Goal: Task Accomplishment & Management: Manage account settings

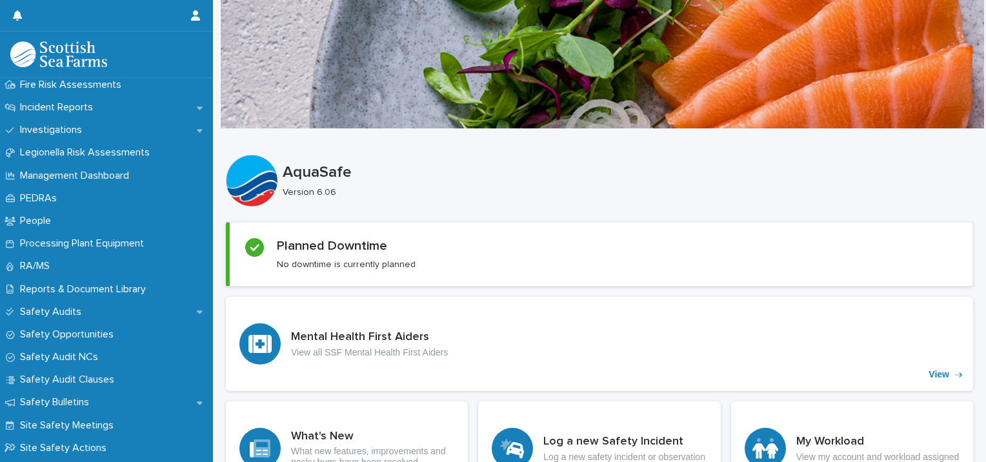
scroll to position [615, 0]
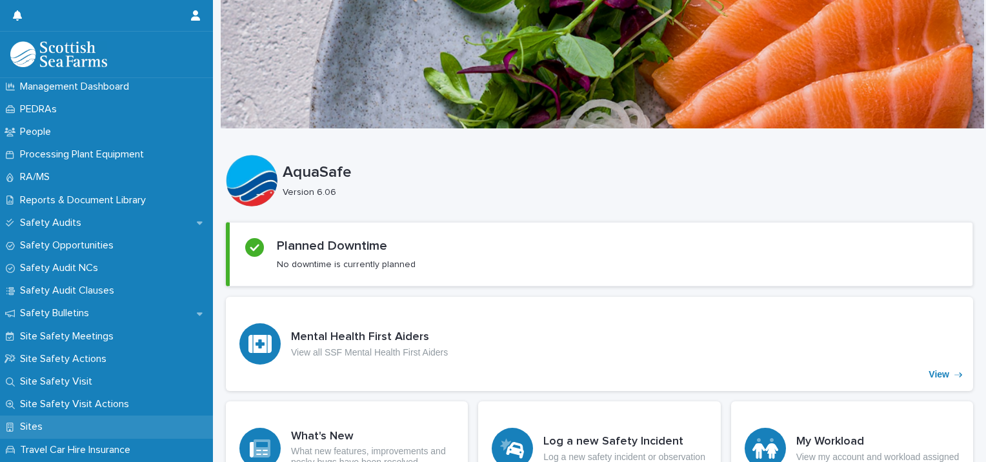
click at [35, 430] on p "Sites" at bounding box center [34, 427] width 38 height 12
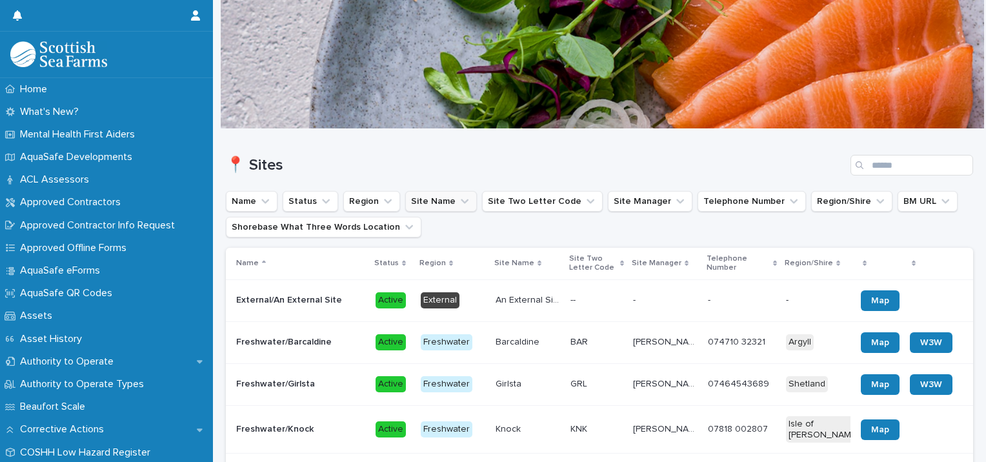
click at [419, 206] on button "Site Name" at bounding box center [441, 201] width 72 height 21
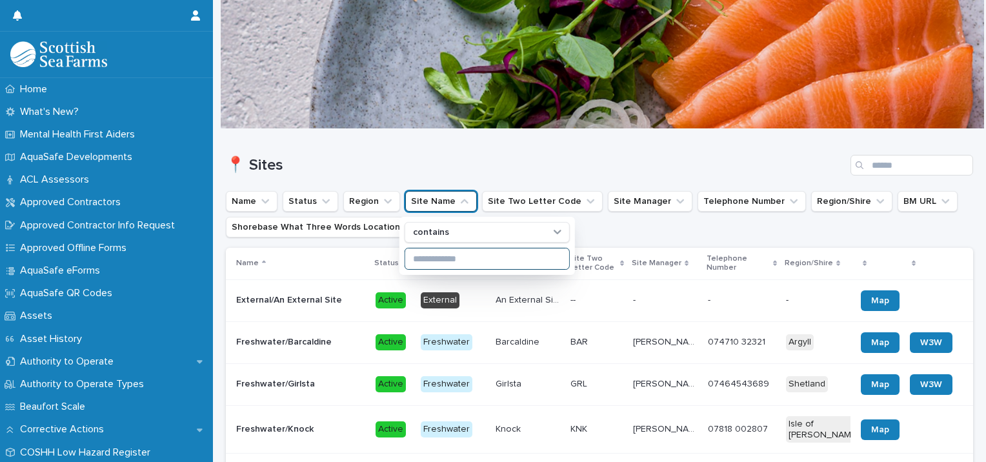
click at [422, 260] on input at bounding box center [487, 258] width 164 height 21
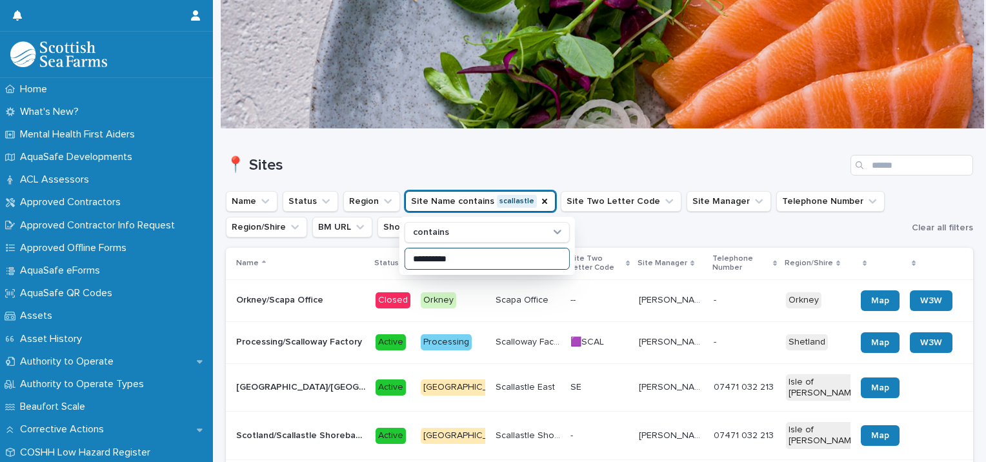
type input "**********"
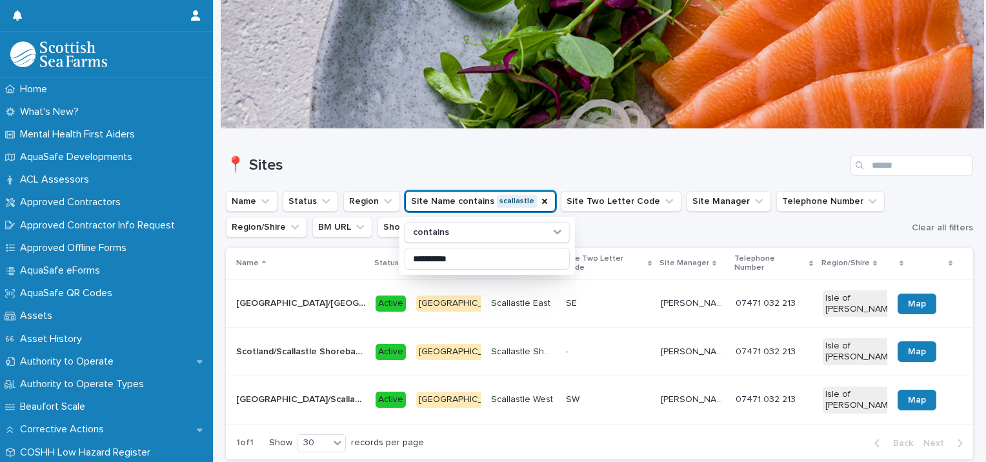
click at [318, 295] on p "[GEOGRAPHIC_DATA]/[GEOGRAPHIC_DATA]" at bounding box center [302, 302] width 132 height 14
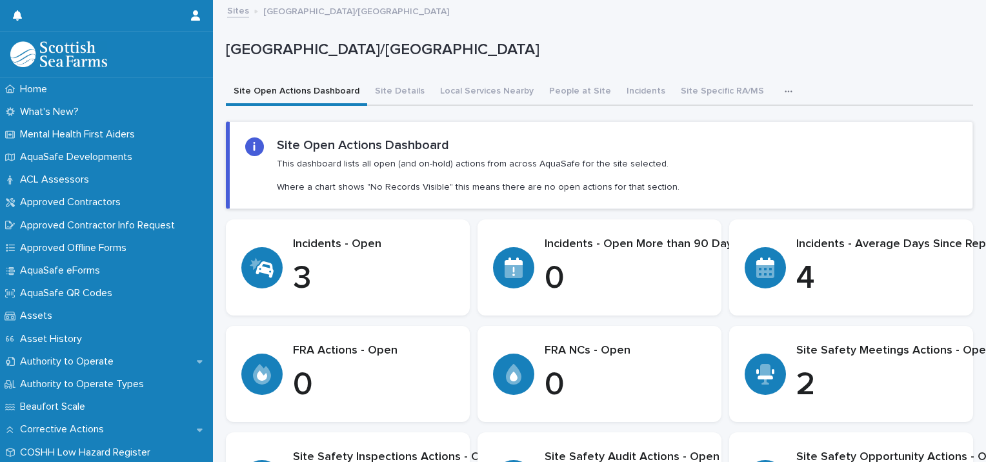
click at [619, 88] on button "Incidents" at bounding box center [646, 92] width 54 height 27
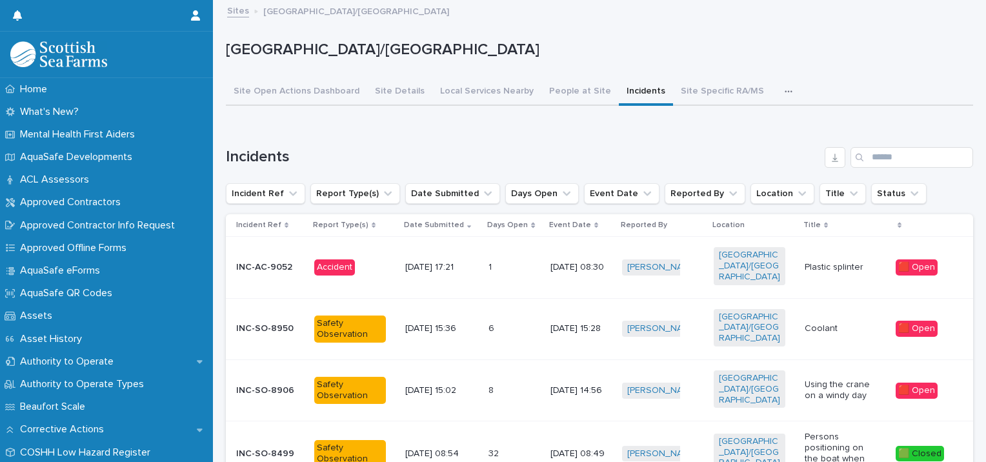
click at [244, 13] on link "Sites" at bounding box center [238, 10] width 22 height 15
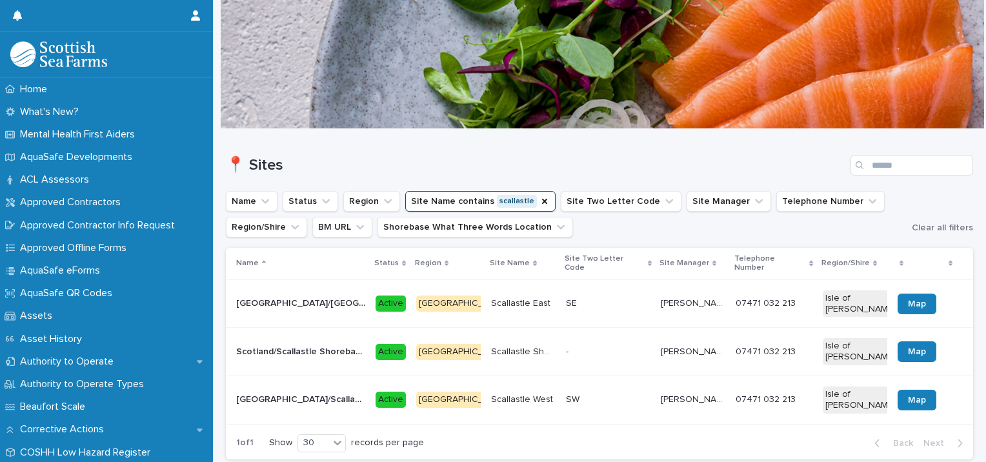
click at [320, 328] on td "[GEOGRAPHIC_DATA]/Scallastle Shorebase [GEOGRAPHIC_DATA]/[GEOGRAPHIC_DATA]" at bounding box center [298, 352] width 144 height 48
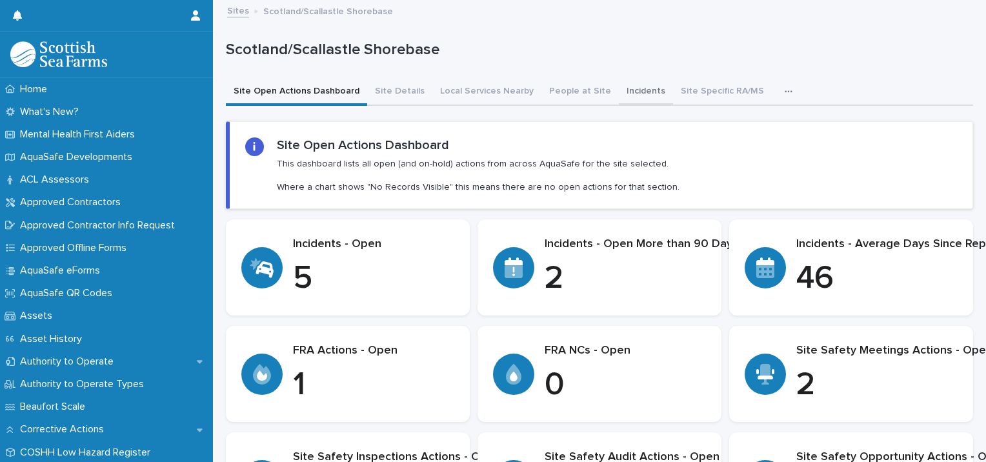
click at [626, 93] on button "Incidents" at bounding box center [646, 92] width 54 height 27
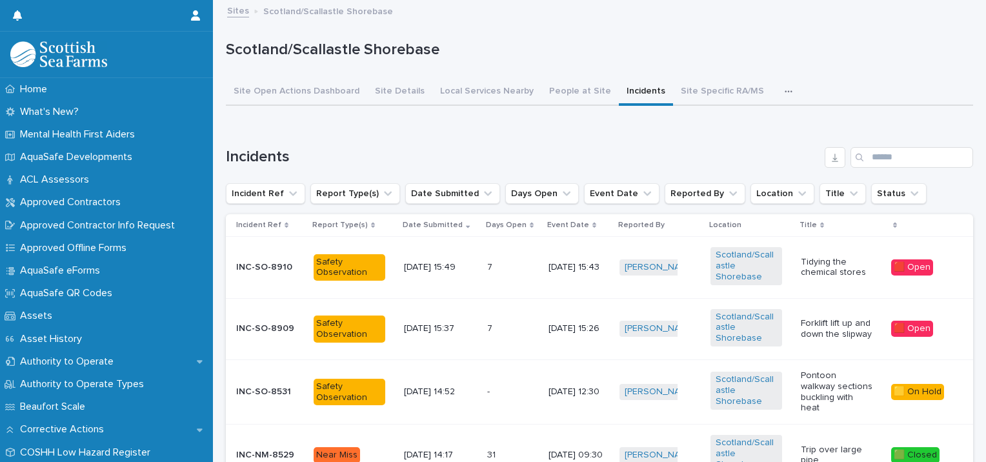
click at [233, 15] on link "Sites" at bounding box center [238, 10] width 22 height 15
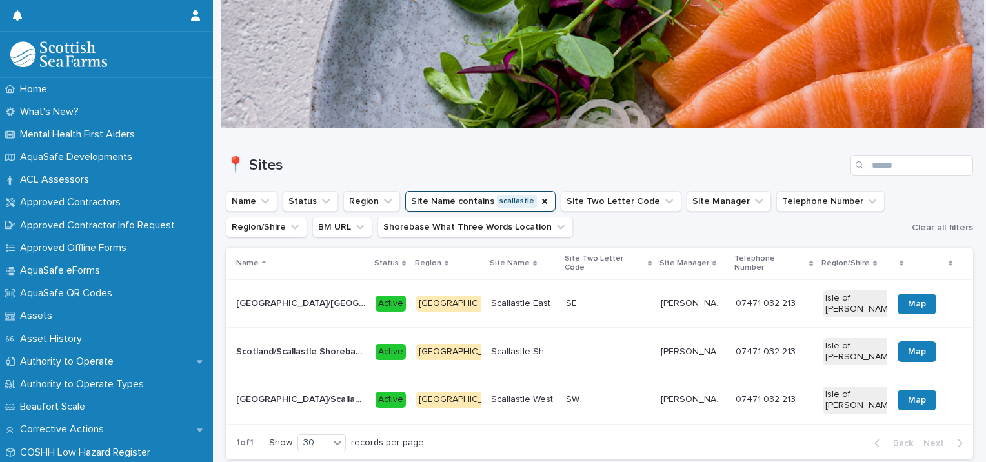
click at [267, 392] on p "[GEOGRAPHIC_DATA]/Scallastle West" at bounding box center [302, 399] width 132 height 14
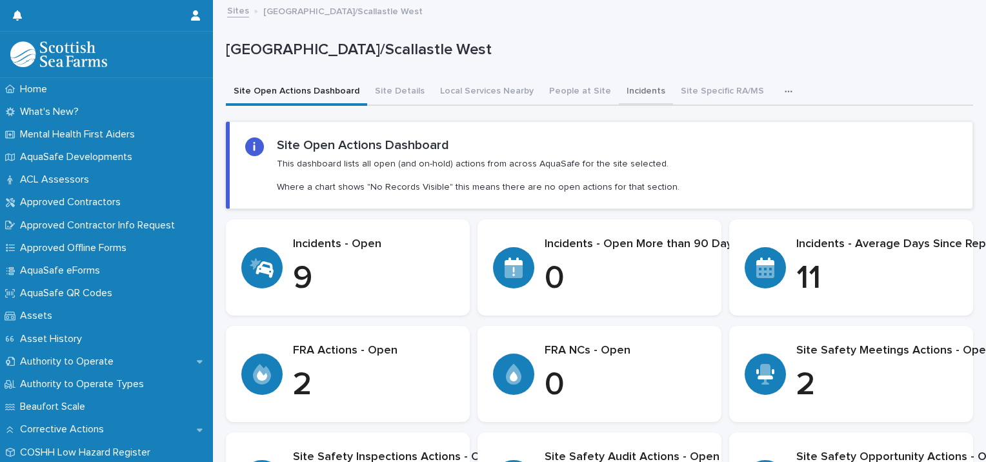
click at [629, 94] on button "Incidents" at bounding box center [646, 92] width 54 height 27
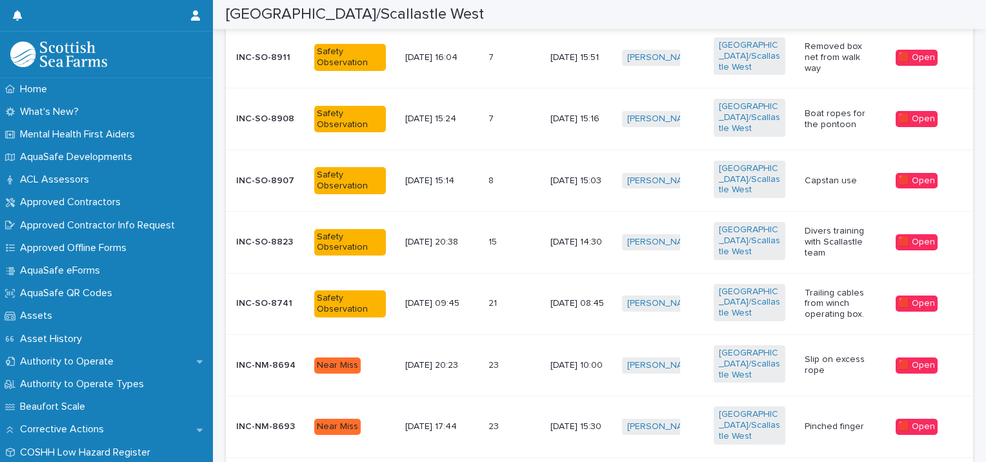
scroll to position [312, 0]
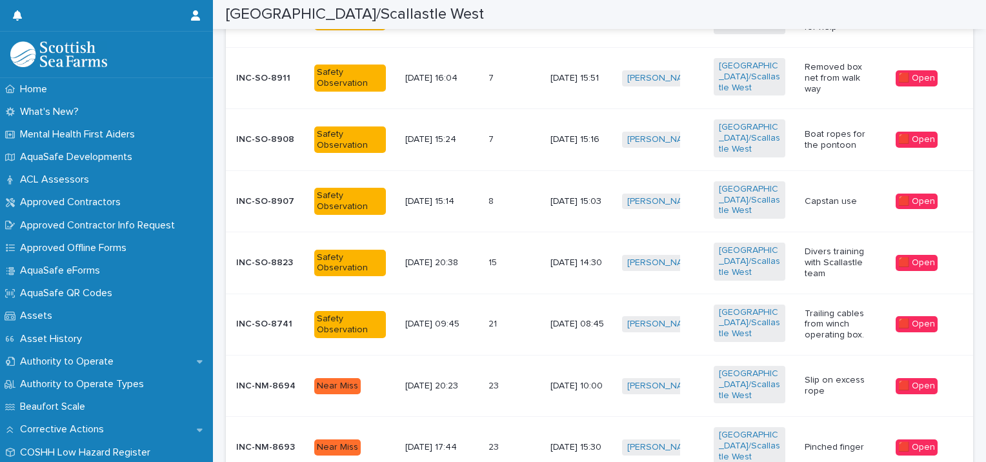
click at [817, 442] on p "Pinched finger" at bounding box center [840, 447] width 72 height 11
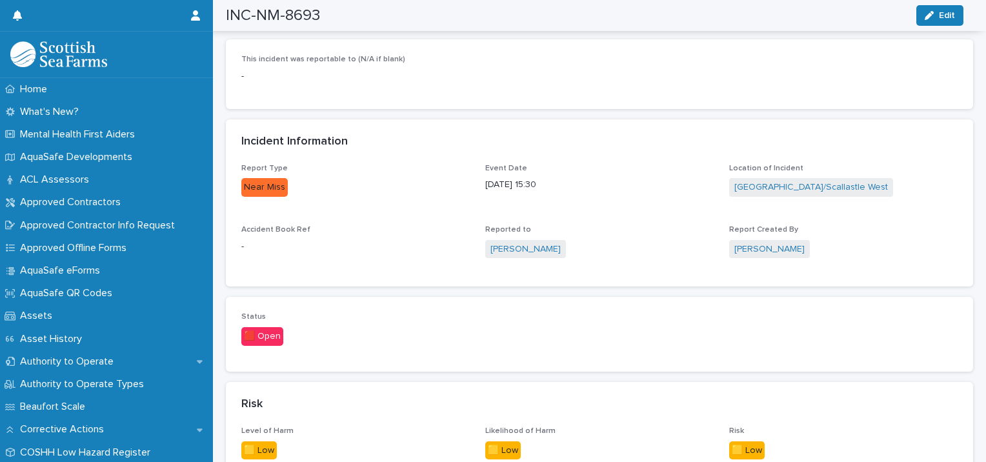
scroll to position [589, 0]
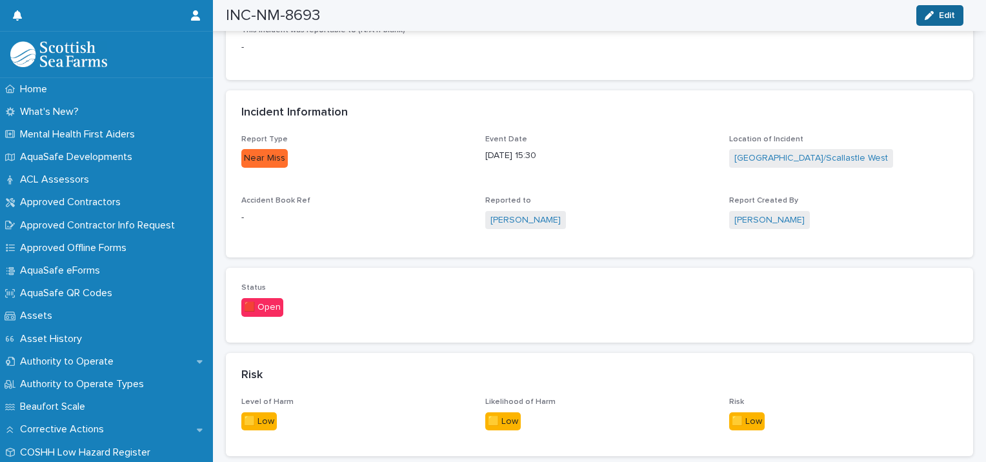
click at [936, 12] on div "button" at bounding box center [931, 15] width 14 height 9
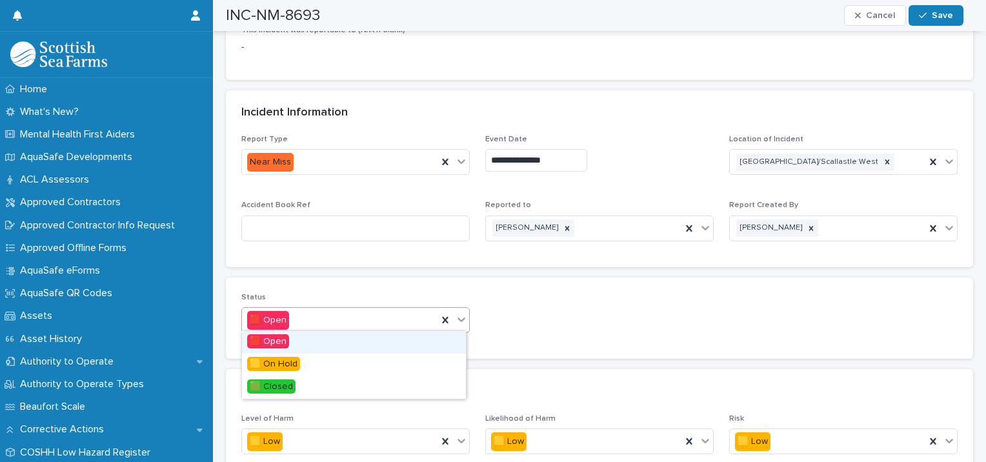
click at [333, 330] on div "🟥 Open" at bounding box center [355, 320] width 228 height 26
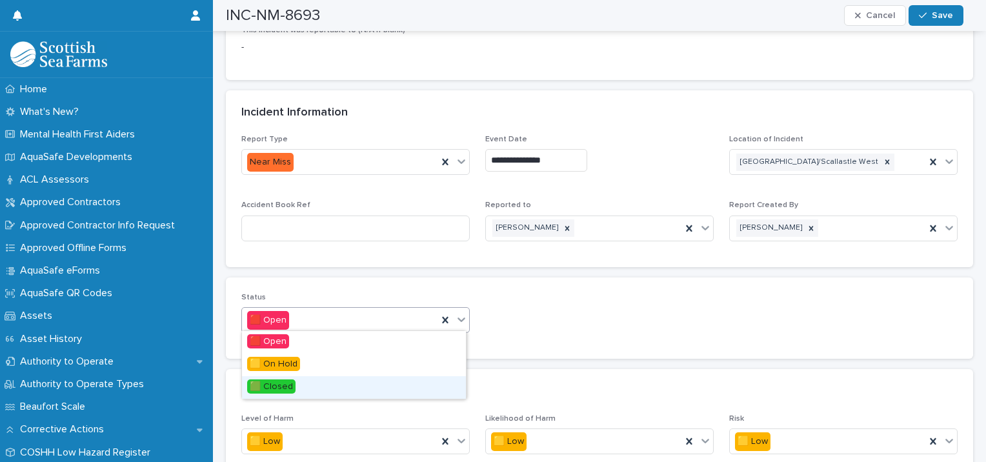
click at [295, 392] on div "🟩 Closed" at bounding box center [354, 387] width 224 height 23
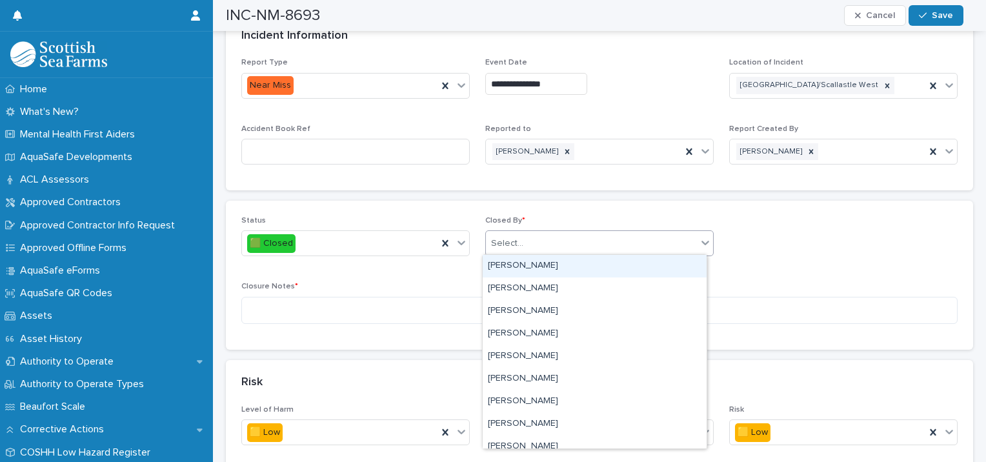
type input "*"
click at [501, 243] on input "***" at bounding box center [500, 243] width 16 height 11
type input "****"
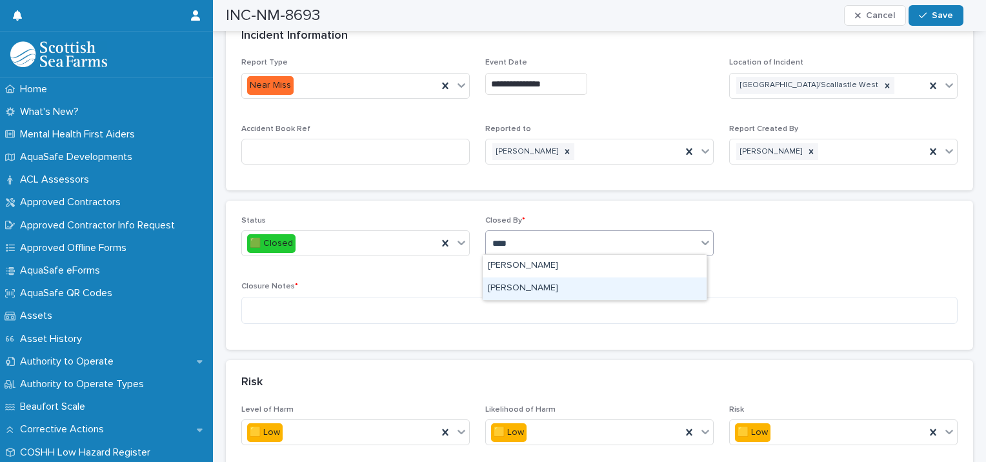
click at [519, 286] on div "[PERSON_NAME]" at bounding box center [594, 288] width 224 height 23
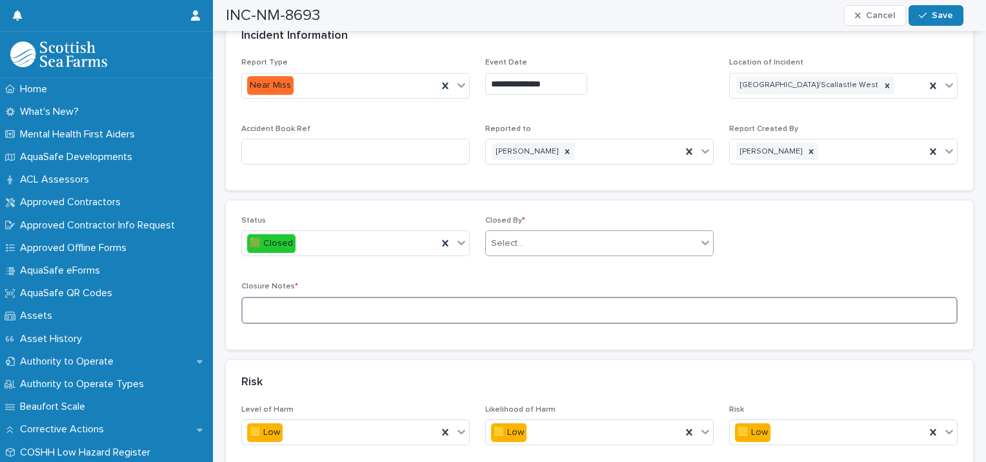
click at [384, 300] on textarea at bounding box center [599, 311] width 716 height 28
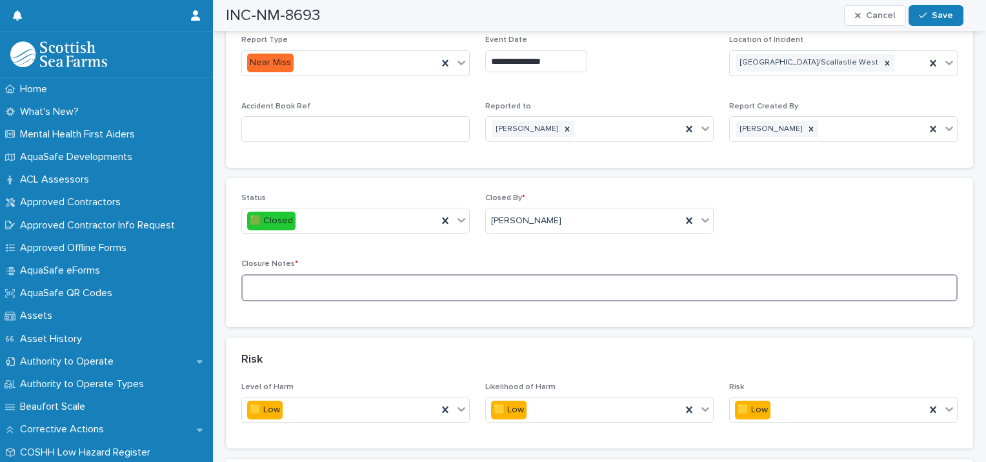
scroll to position [517, 0]
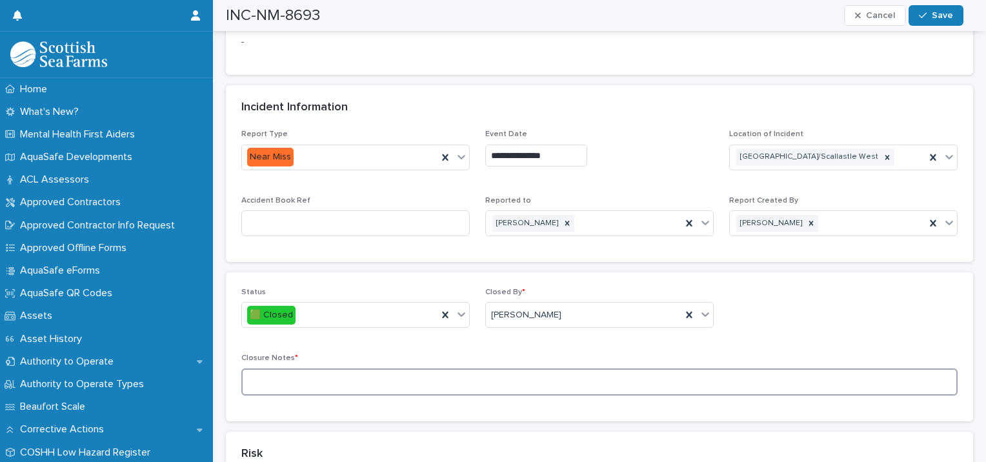
click at [266, 380] on textarea at bounding box center [599, 382] width 716 height 28
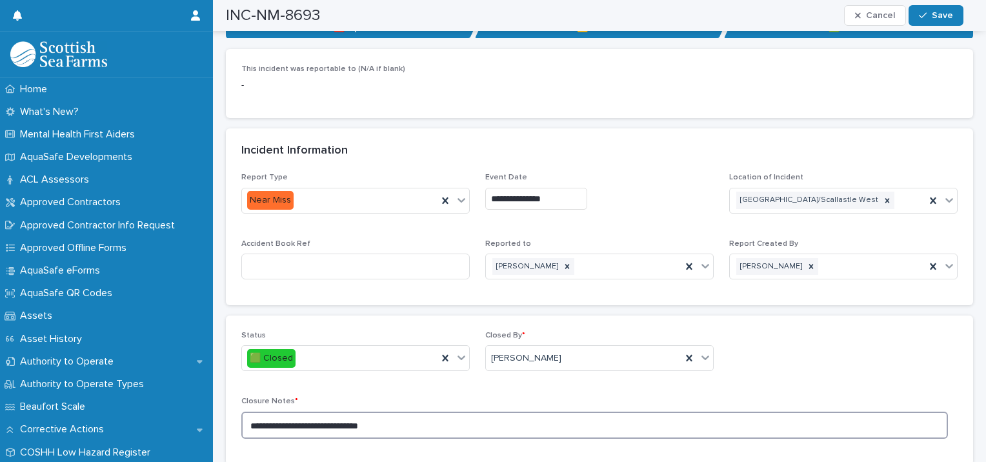
scroll to position [453, 0]
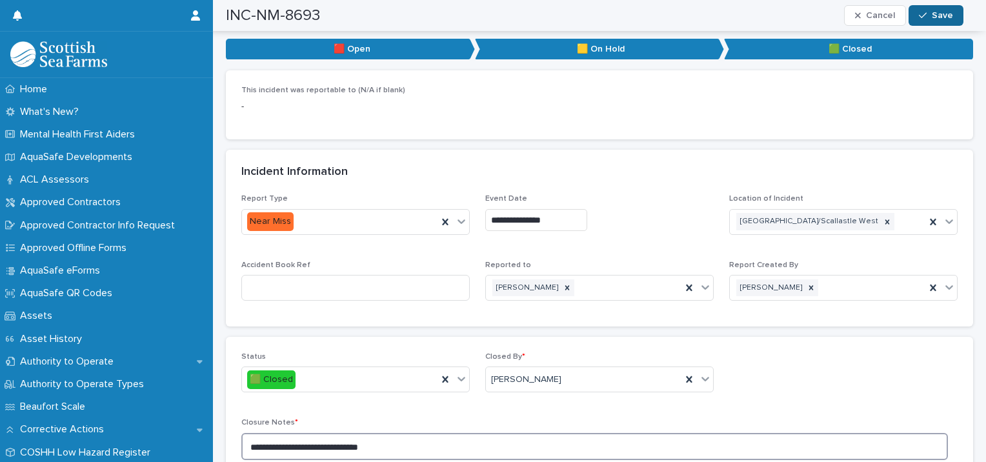
type textarea "**********"
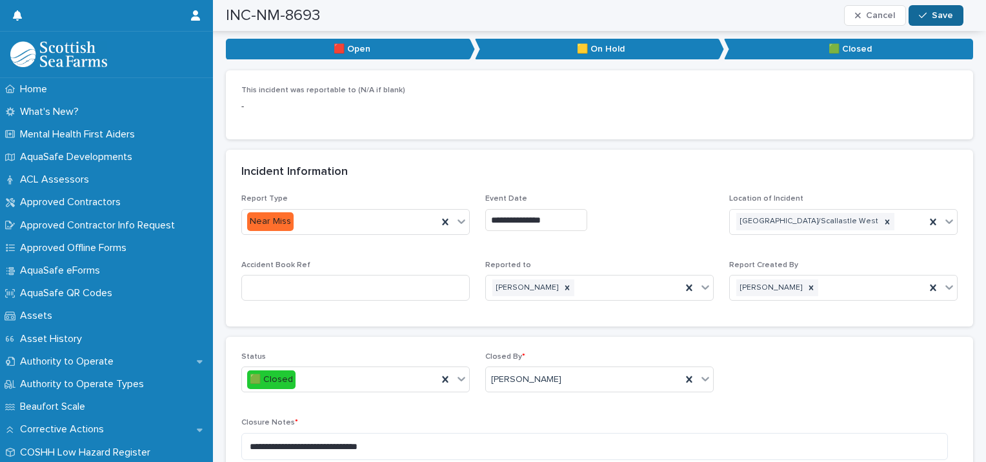
click at [944, 16] on span "Save" at bounding box center [941, 15] width 21 height 9
